Goal: Task Accomplishment & Management: Manage account settings

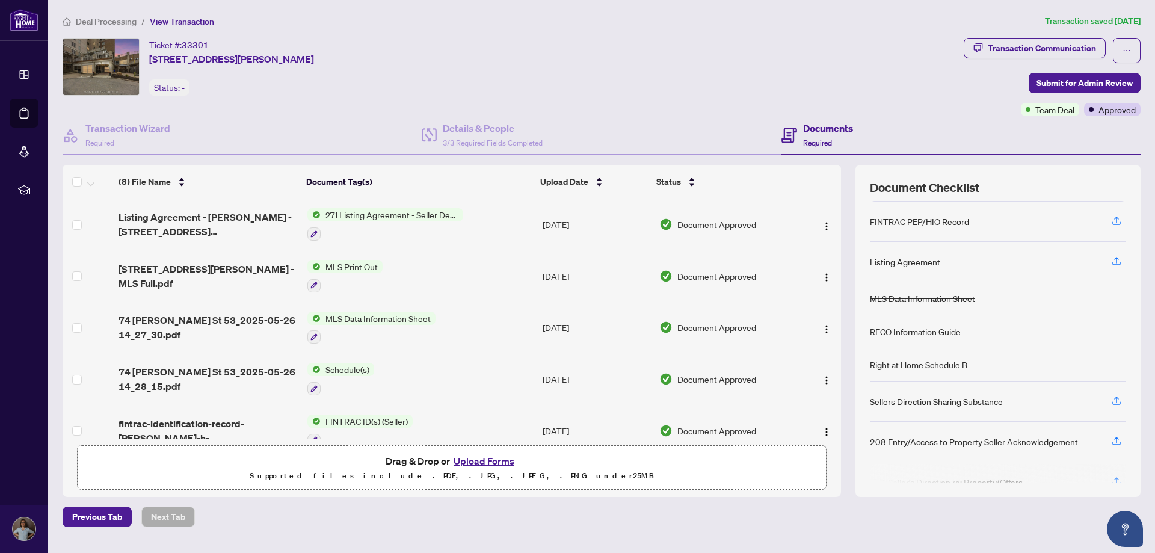
scroll to position [64, 0]
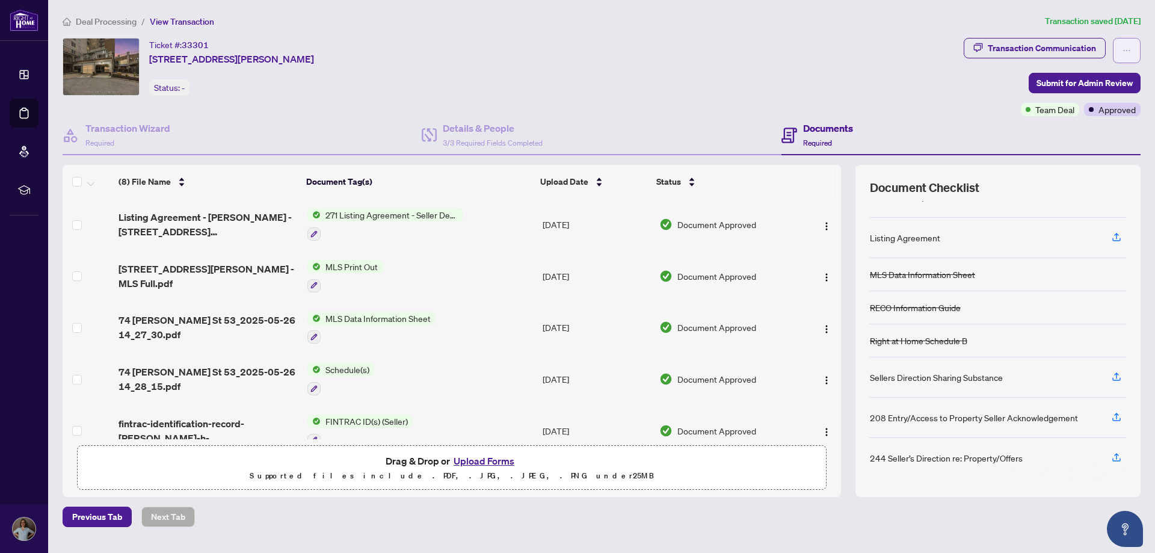
click at [1125, 46] on icon "ellipsis" at bounding box center [1126, 50] width 8 height 8
click at [706, 56] on div "Ticket #: 33301 [STREET_ADDRESS][PERSON_NAME] Status: -" at bounding box center [511, 67] width 896 height 58
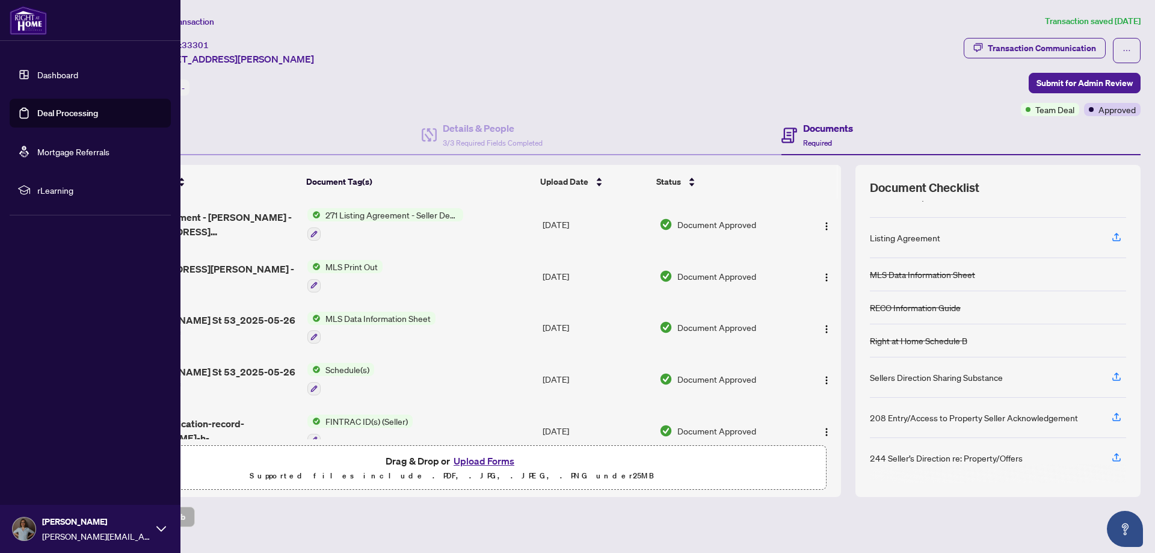
click at [55, 75] on link "Dashboard" at bounding box center [57, 74] width 41 height 11
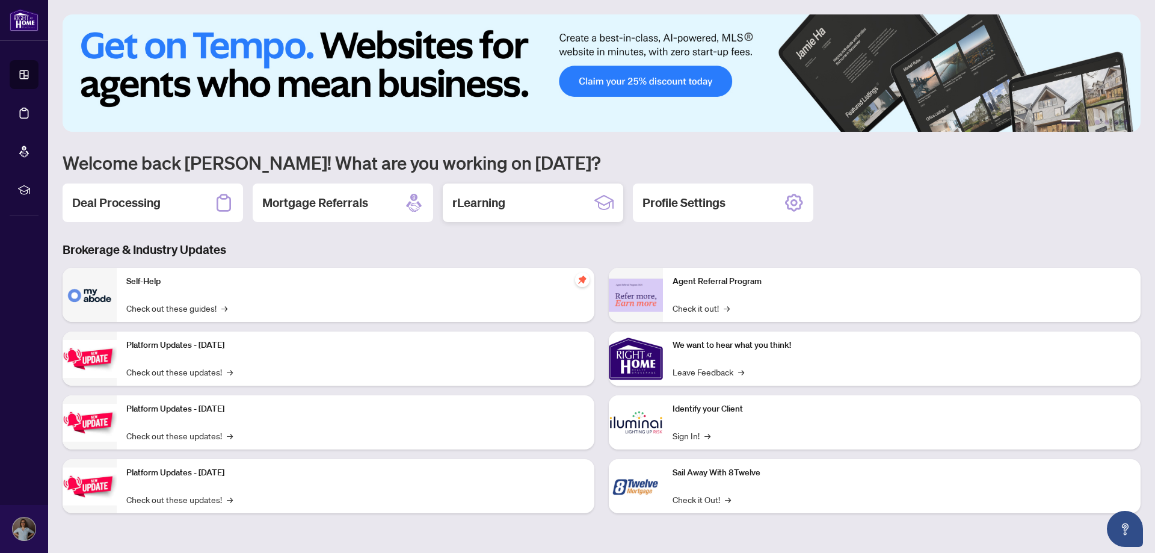
click at [494, 202] on h2 "rLearning" at bounding box center [478, 202] width 53 height 17
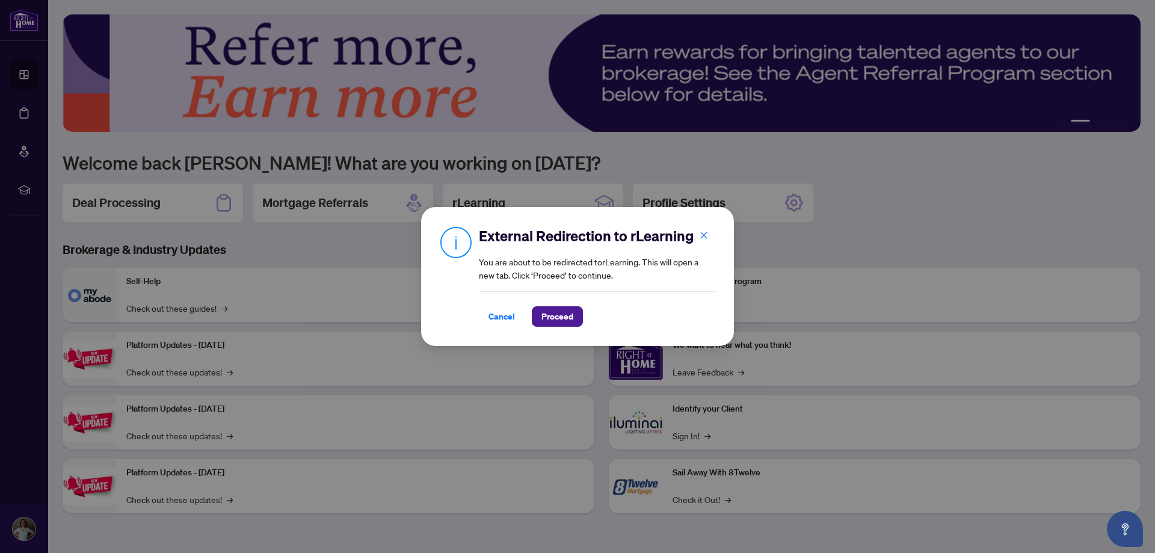
click at [605, 535] on div "External Redirection to rLearning You are about to be redirected to rLearning .…" at bounding box center [577, 276] width 1155 height 553
click at [505, 316] on span "Cancel" at bounding box center [501, 316] width 26 height 19
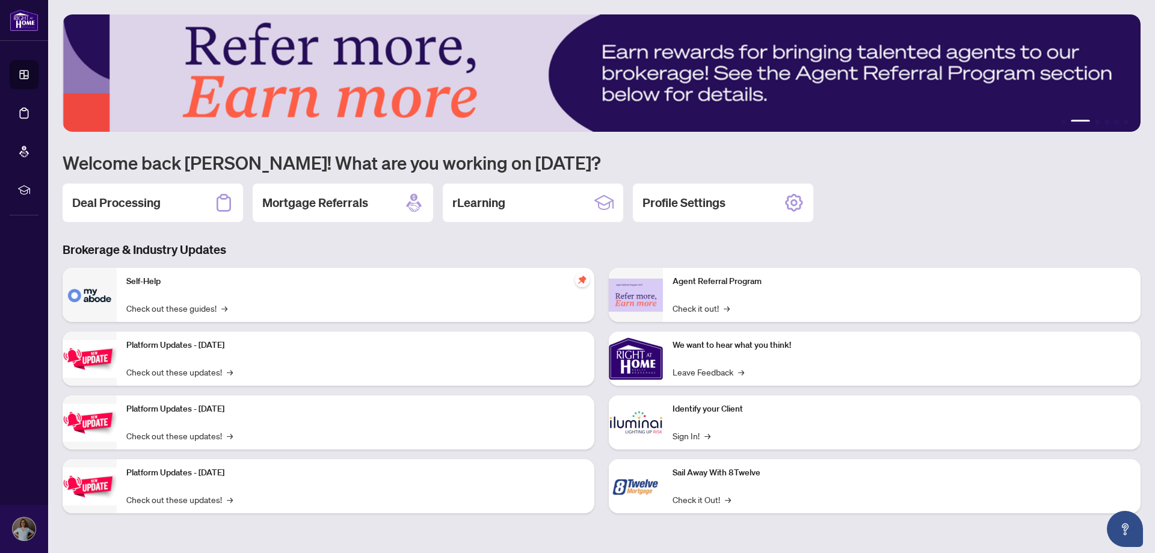
click at [695, 284] on p "Agent Referral Program" at bounding box center [901, 281] width 458 height 13
click at [693, 312] on link "Check it out! →" at bounding box center [700, 307] width 57 height 13
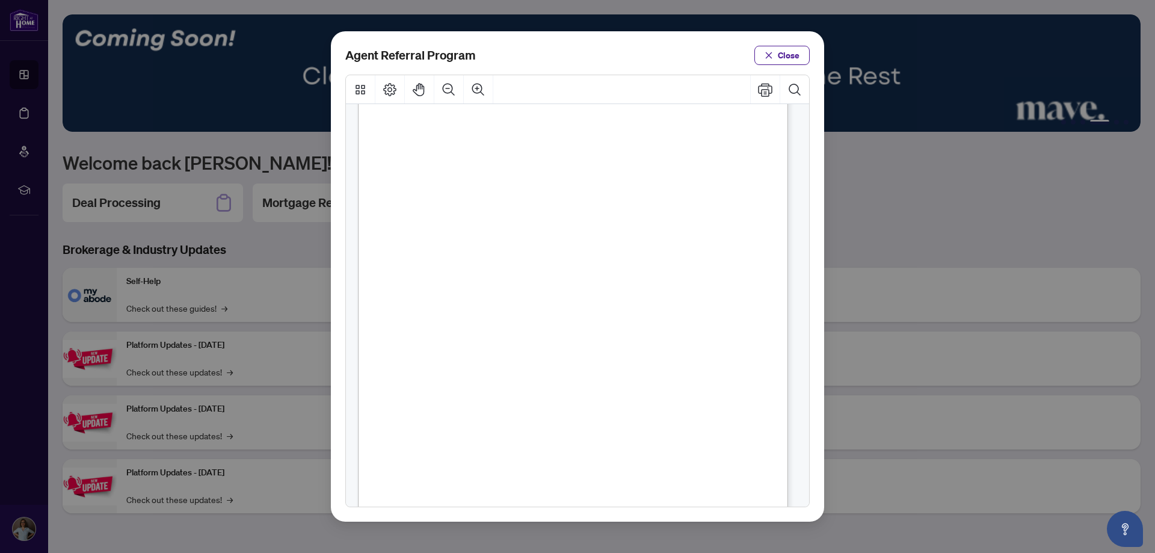
scroll to position [178, 0]
click at [775, 58] on button "Close" at bounding box center [781, 55] width 55 height 19
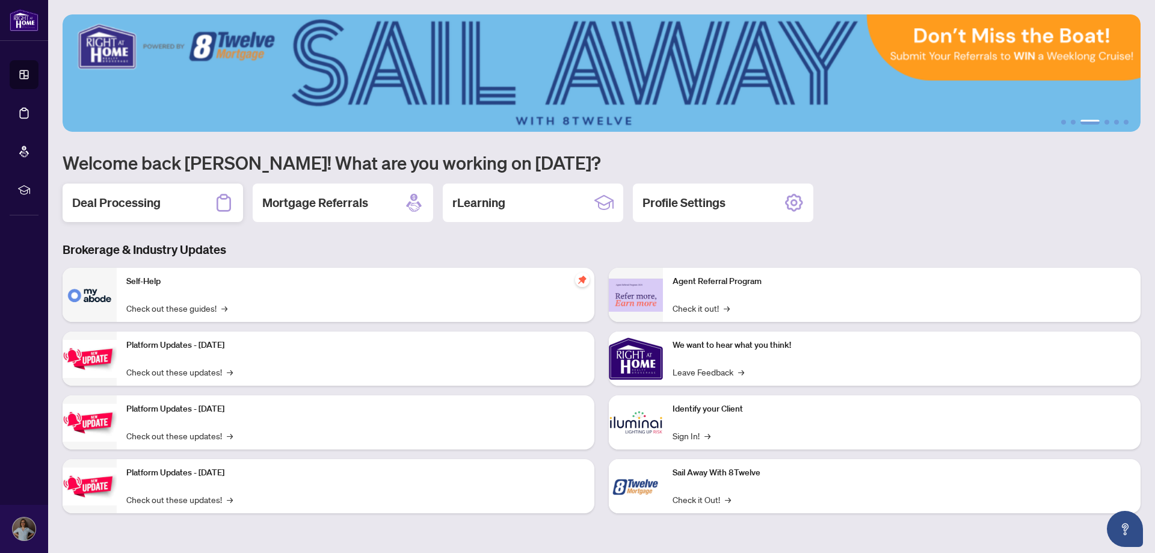
click at [161, 201] on div "Deal Processing" at bounding box center [153, 202] width 180 height 38
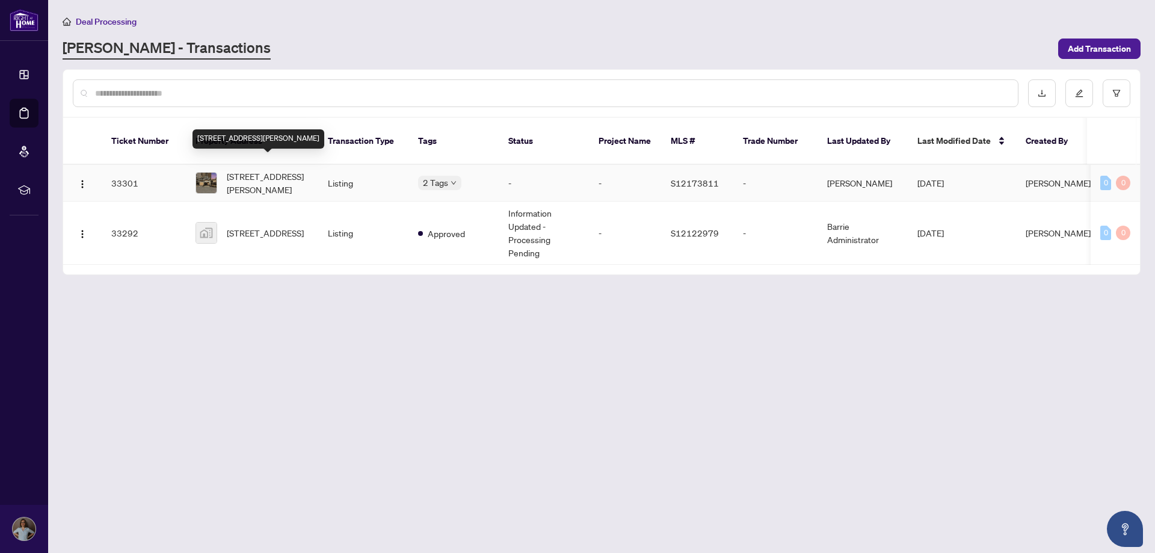
click at [281, 170] on span "[STREET_ADDRESS][PERSON_NAME]" at bounding box center [268, 183] width 82 height 26
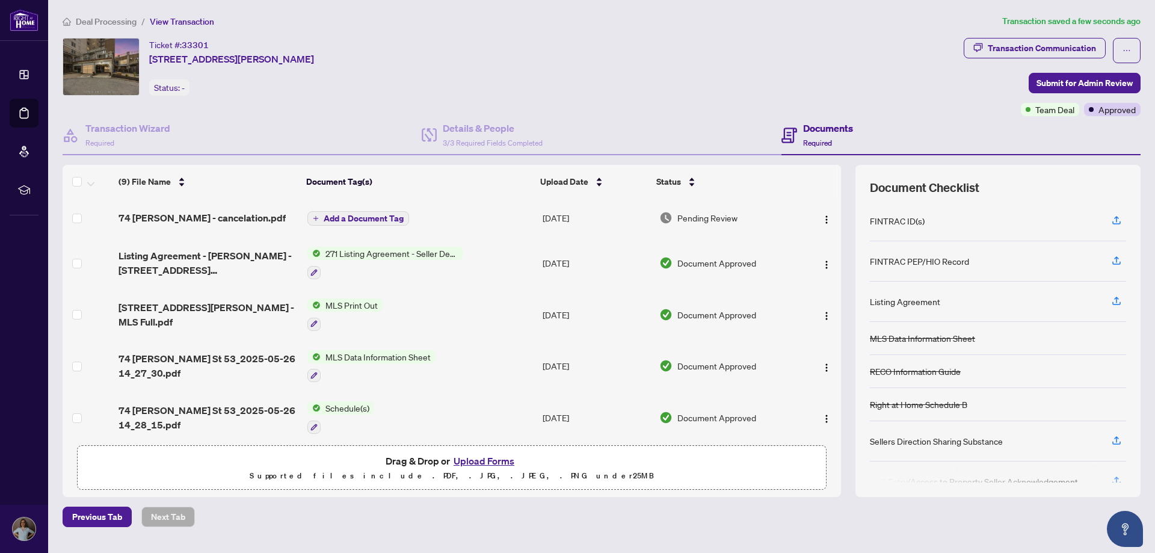
click at [360, 219] on span "Add a Document Tag" at bounding box center [364, 218] width 80 height 8
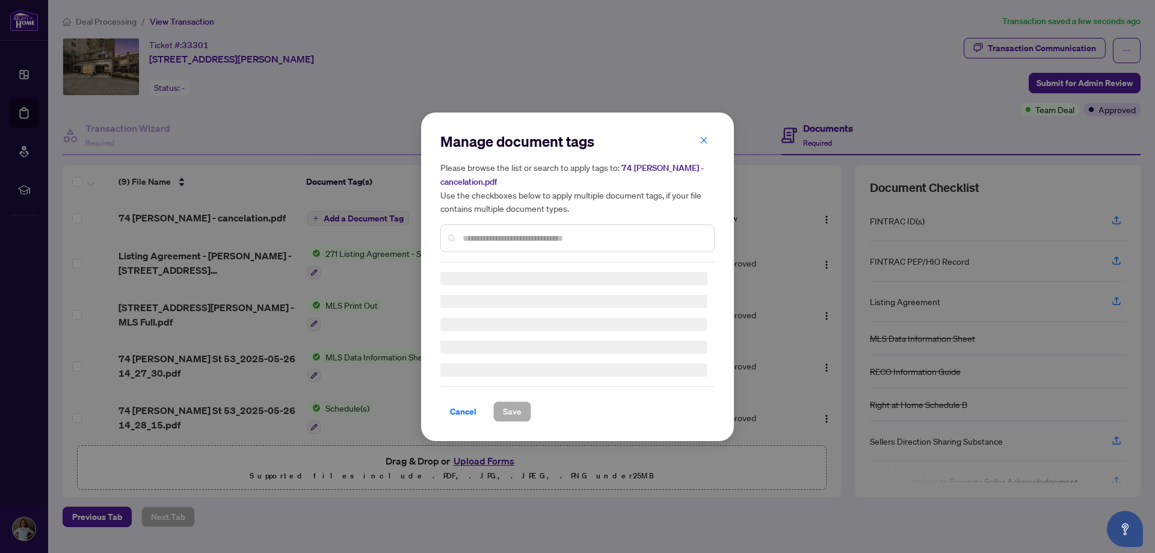
click at [482, 238] on div "Manage document tags Please browse the list or search to apply tags to: 74 [PER…" at bounding box center [577, 197] width 274 height 131
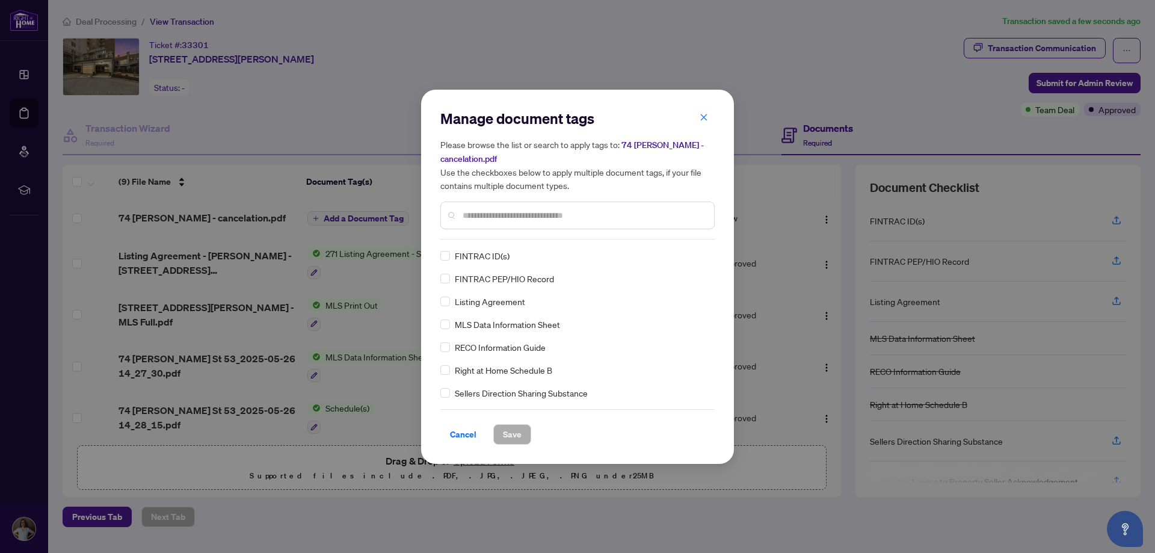
click at [489, 217] on input "text" at bounding box center [583, 215] width 242 height 13
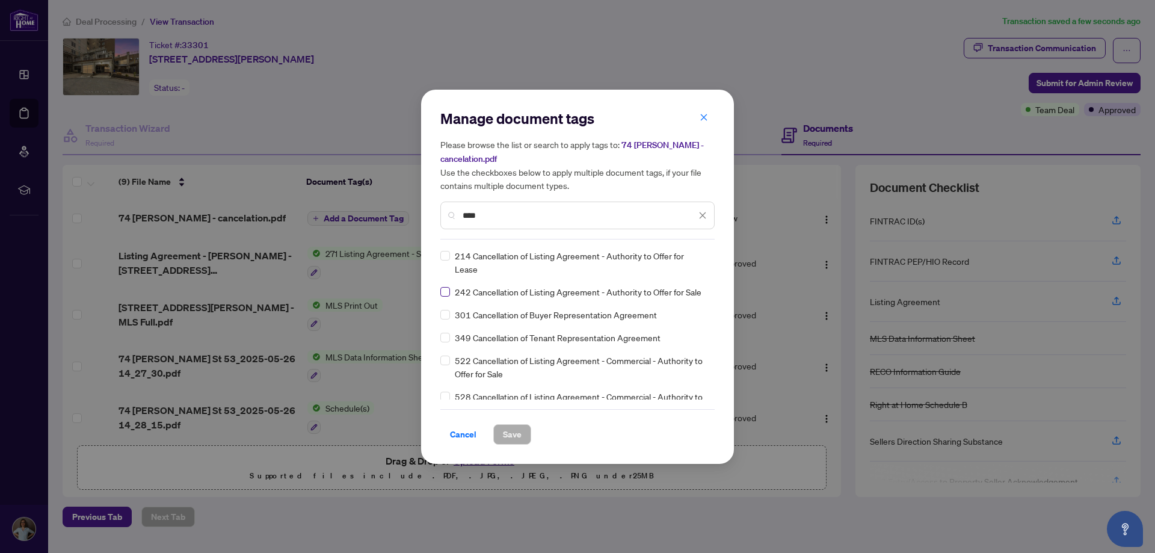
type input "****"
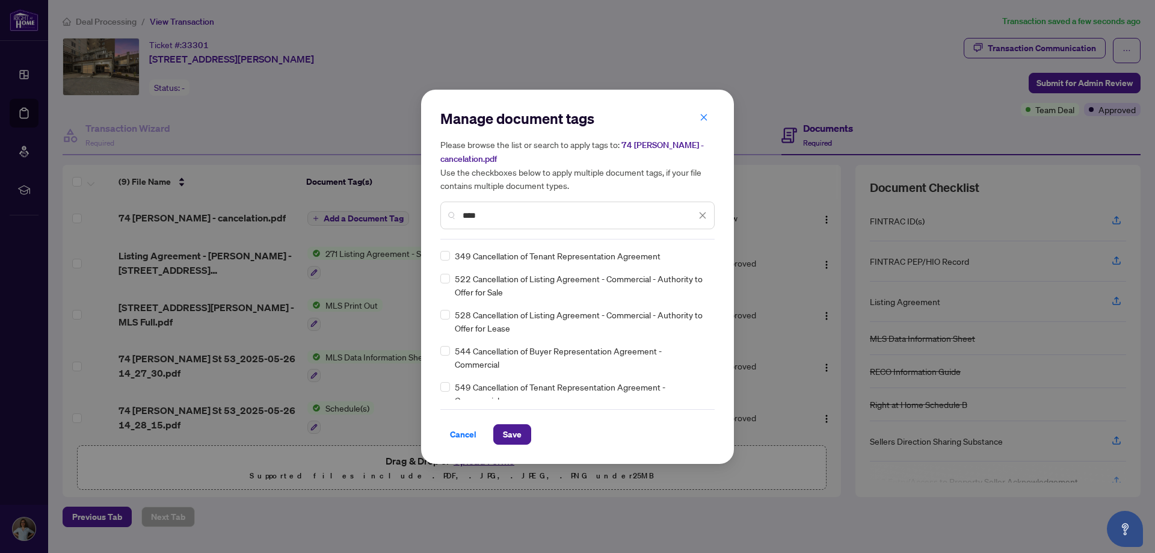
scroll to position [102, 0]
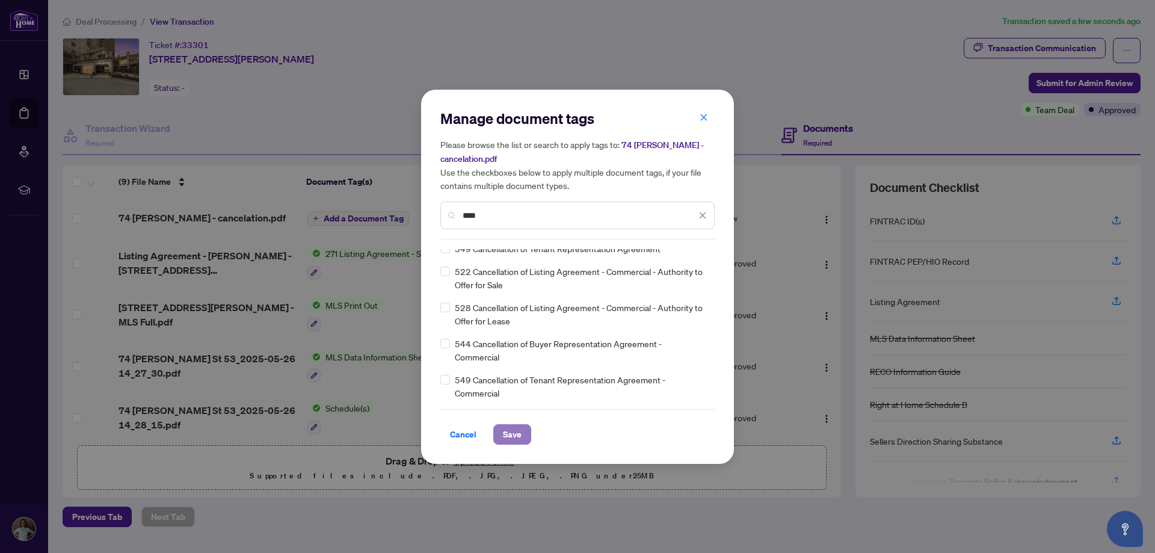
click at [510, 432] on span "Save" at bounding box center [512, 434] width 19 height 19
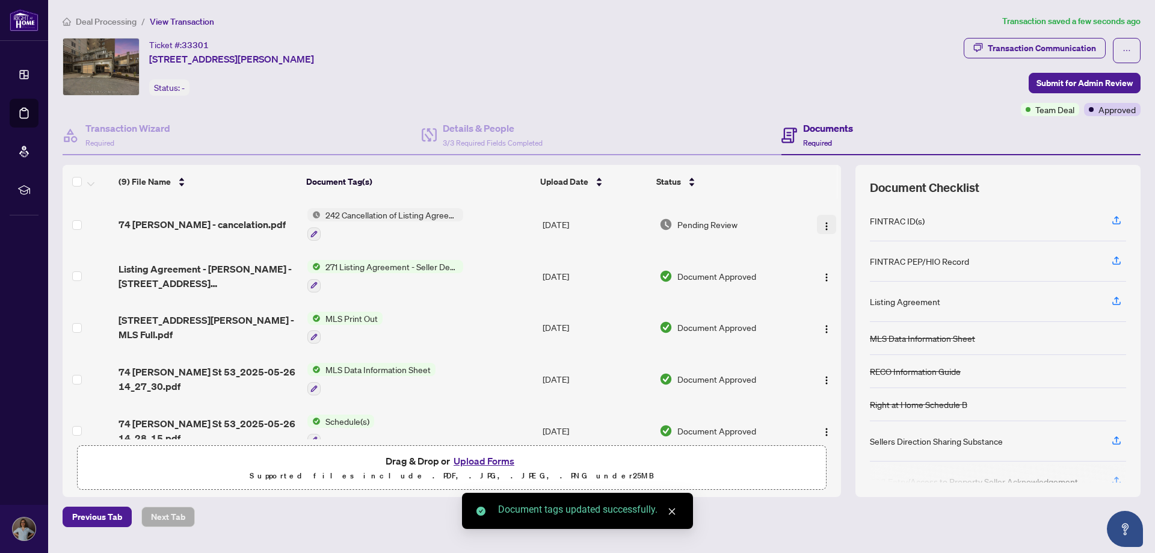
click at [822, 223] on img "button" at bounding box center [827, 226] width 10 height 10
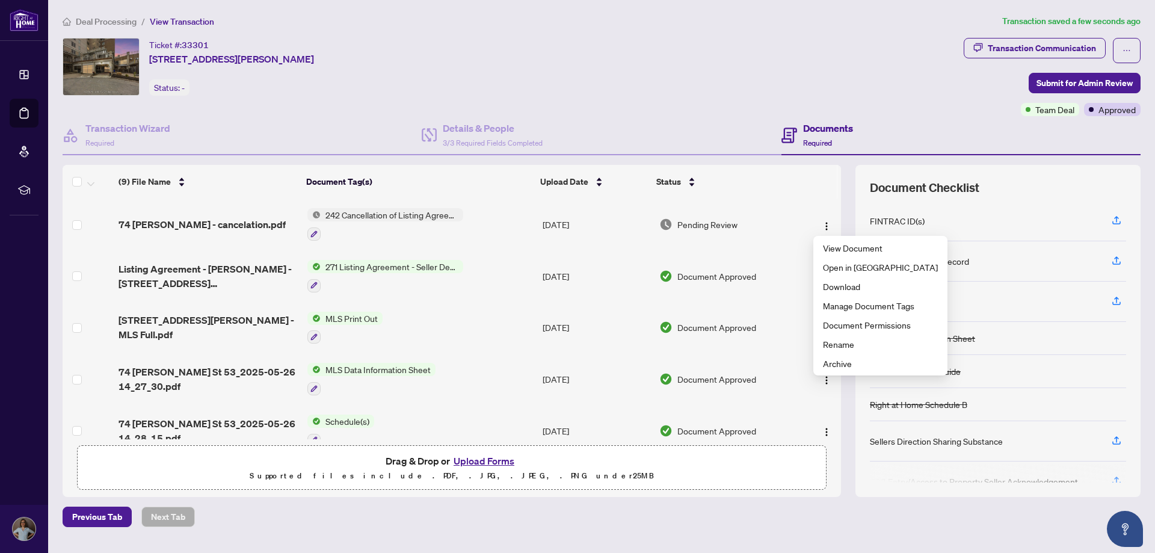
click at [566, 85] on div "Ticket #: 33301 [STREET_ADDRESS][PERSON_NAME] Status: -" at bounding box center [511, 67] width 896 height 58
